Goal: Information Seeking & Learning: Learn about a topic

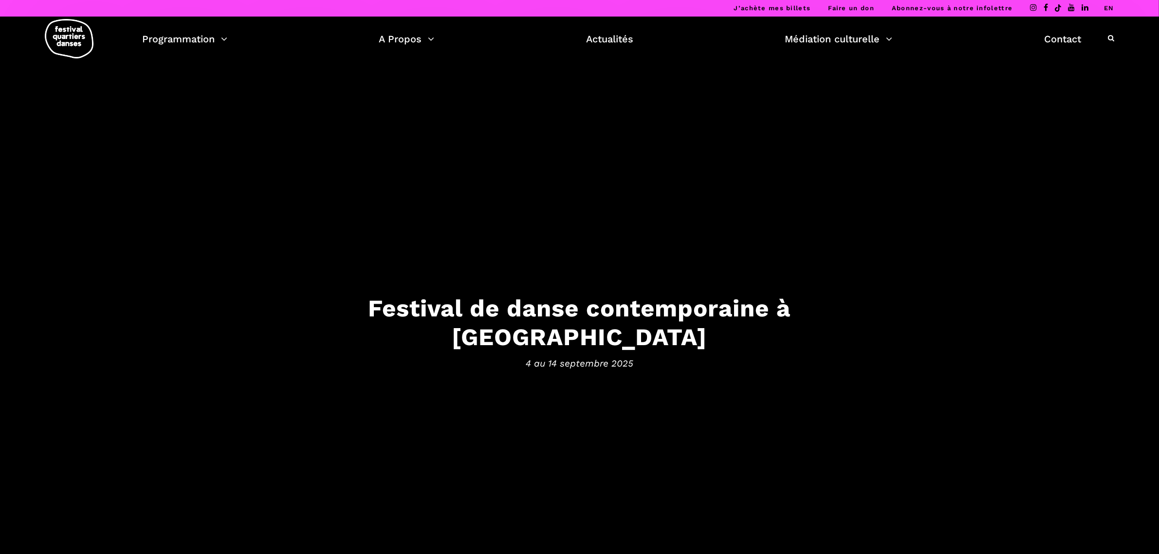
click at [1109, 35] on icon at bounding box center [1111, 38] width 6 height 7
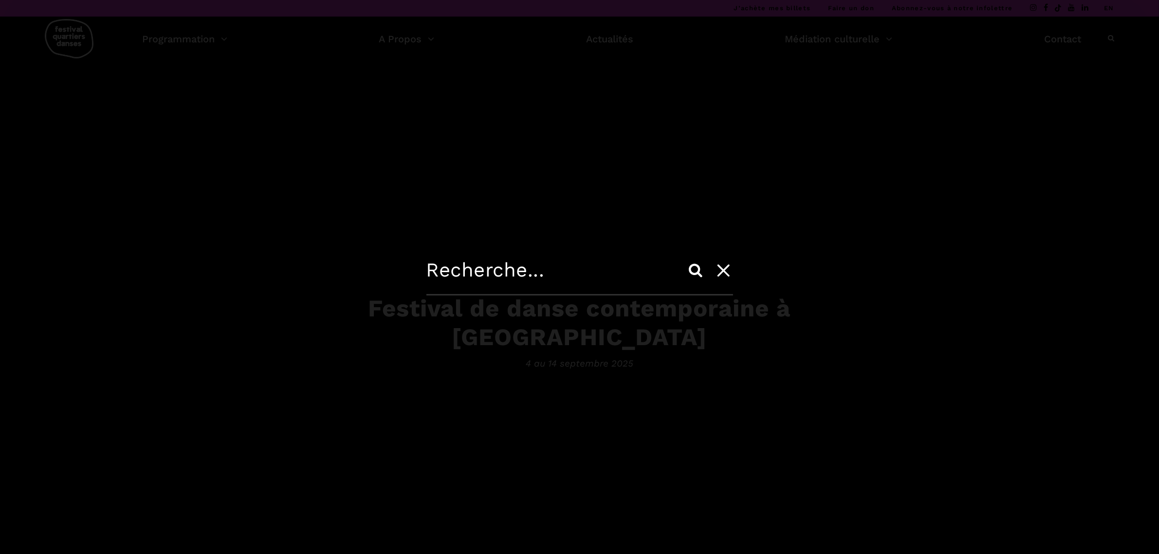
click at [574, 272] on input "text" at bounding box center [579, 276] width 307 height 37
type input "journée de la francophonie"
click at [684, 258] on input "Search" at bounding box center [695, 269] width 23 height 23
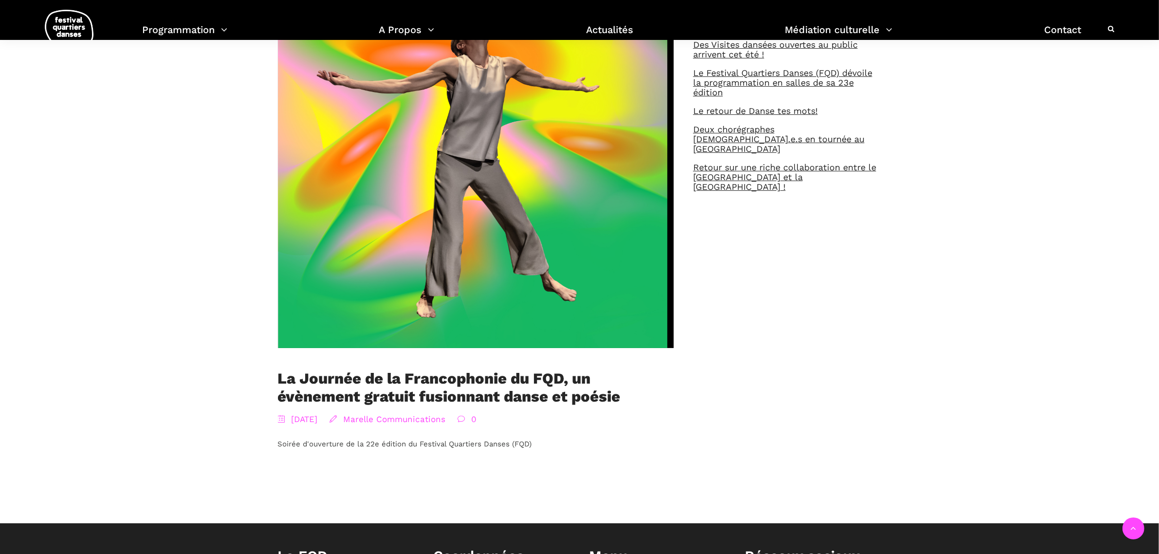
scroll to position [304, 0]
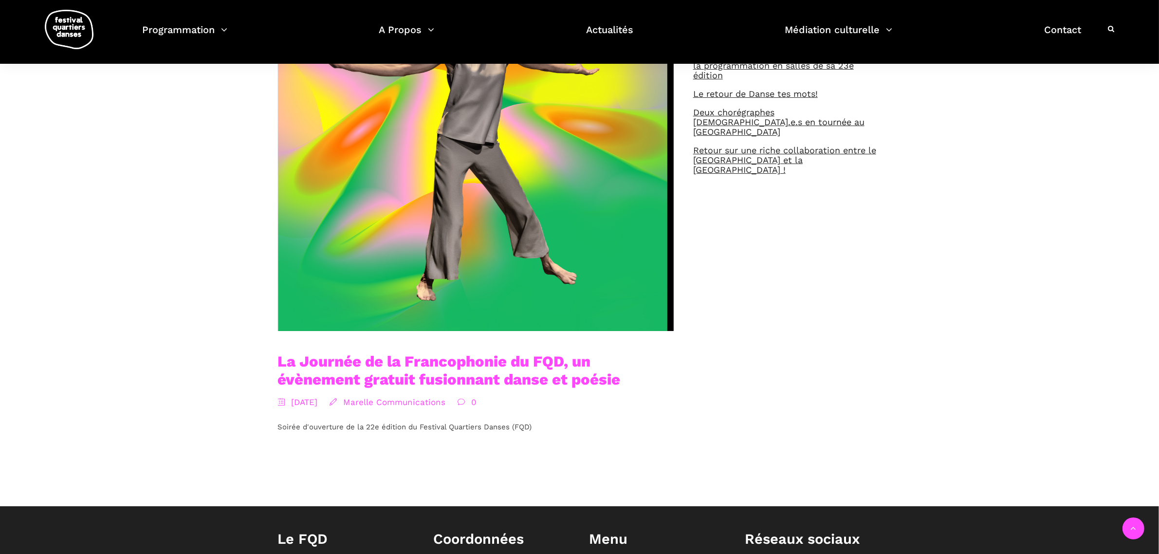
click at [480, 370] on link "La Journée de la Francophonie du FQD, un évènement gratuit fusionnant danse et …" at bounding box center [449, 370] width 343 height 36
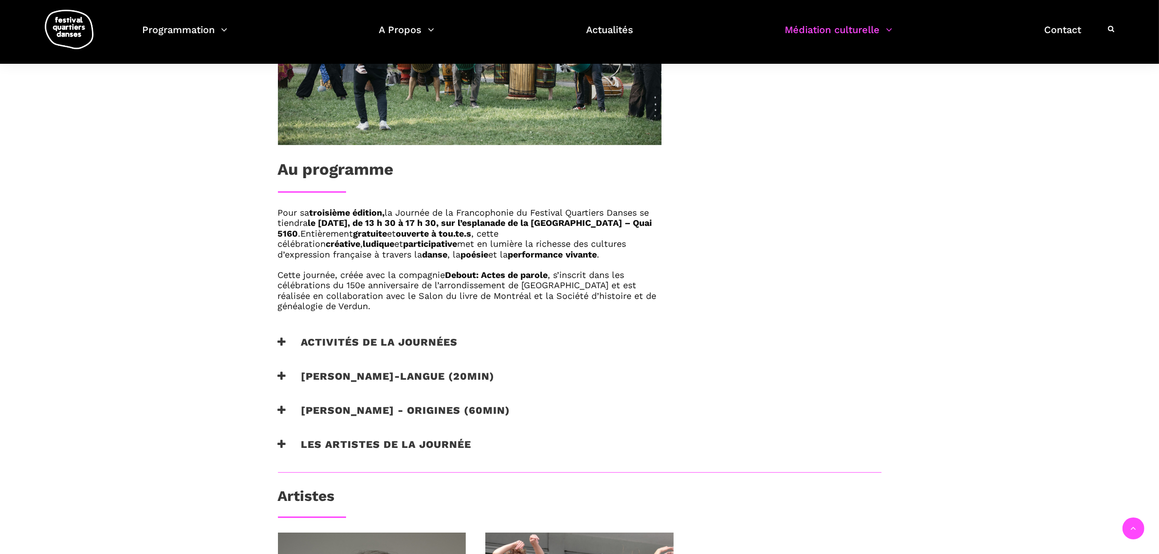
scroll to position [487, 0]
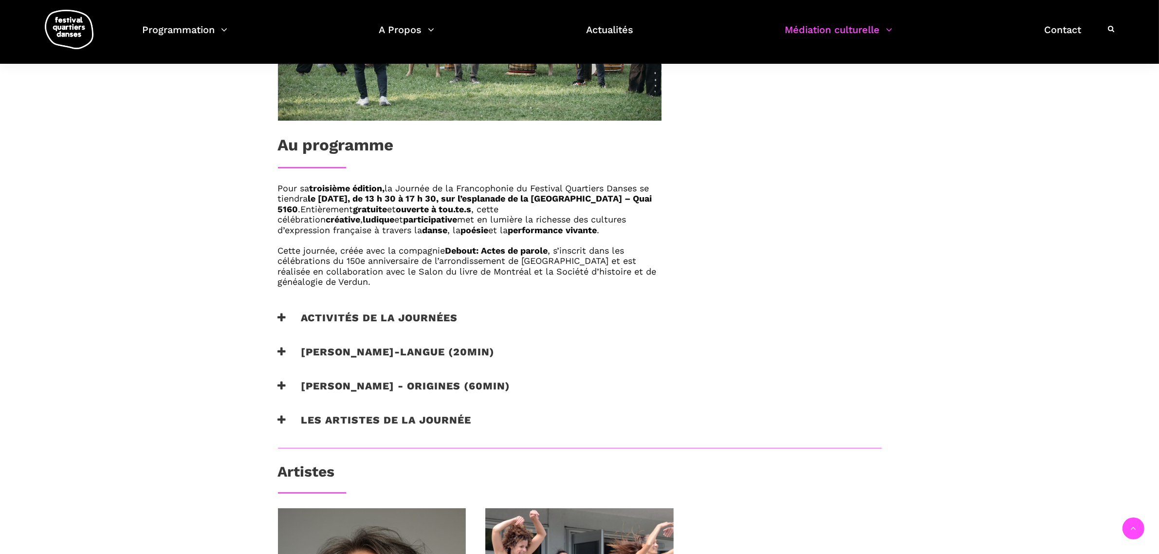
click at [339, 349] on h3 "Catherine Lalonde - Vire-langue (20min)" at bounding box center [386, 357] width 217 height 24
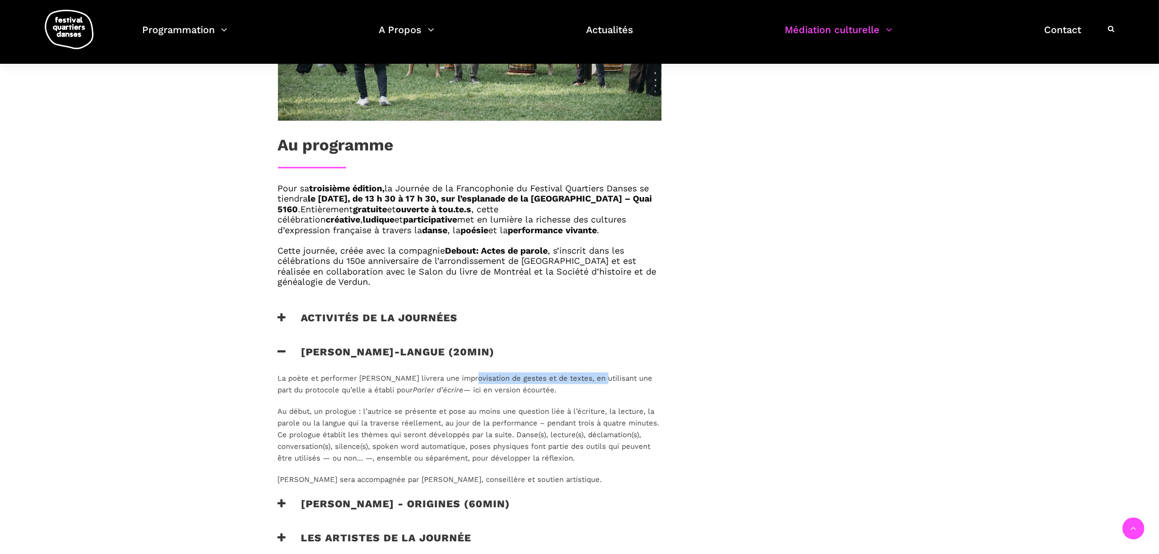
drag, startPoint x: 468, startPoint y: 376, endPoint x: 599, endPoint y: 375, distance: 131.4
click at [599, 375] on span "La poète et performer Catherine Lalonde livrera une improvisation de gestes et …" at bounding box center [465, 384] width 375 height 20
copy span "improvisation de gestes et de textes"
